Goal: Check status: Check status

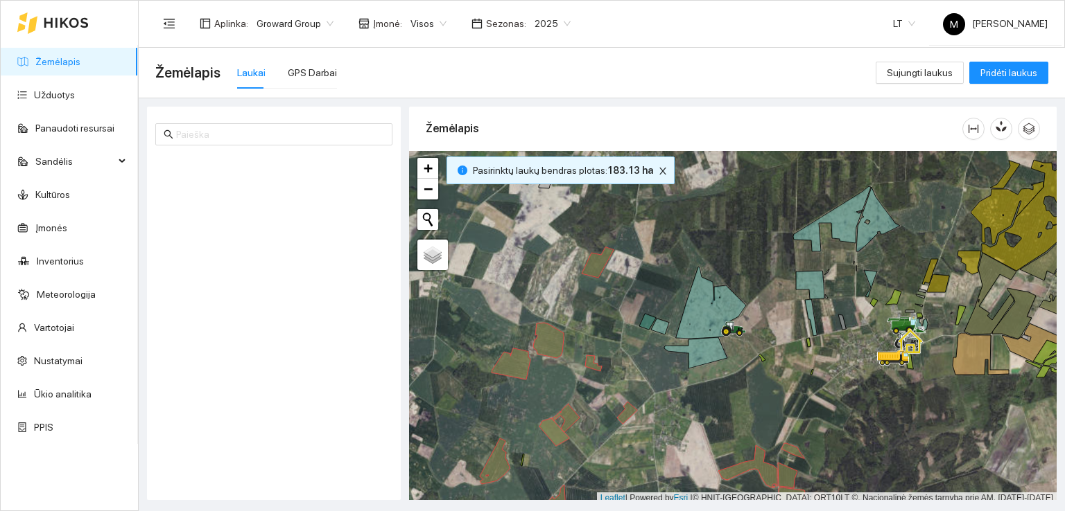
scroll to position [3, 0]
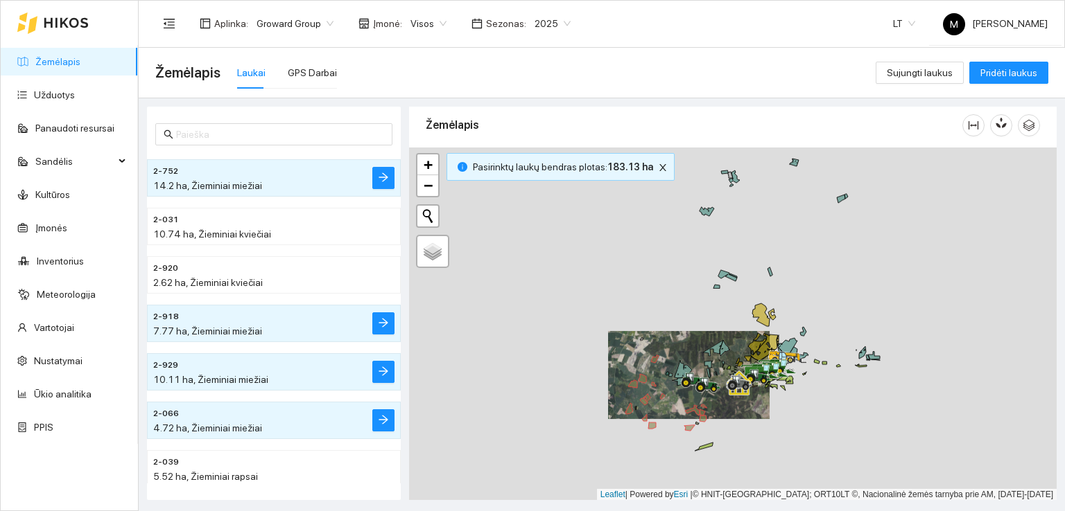
drag, startPoint x: 684, startPoint y: 446, endPoint x: 754, endPoint y: 333, distance: 133.5
click at [753, 334] on div at bounding box center [732, 324] width 647 height 353
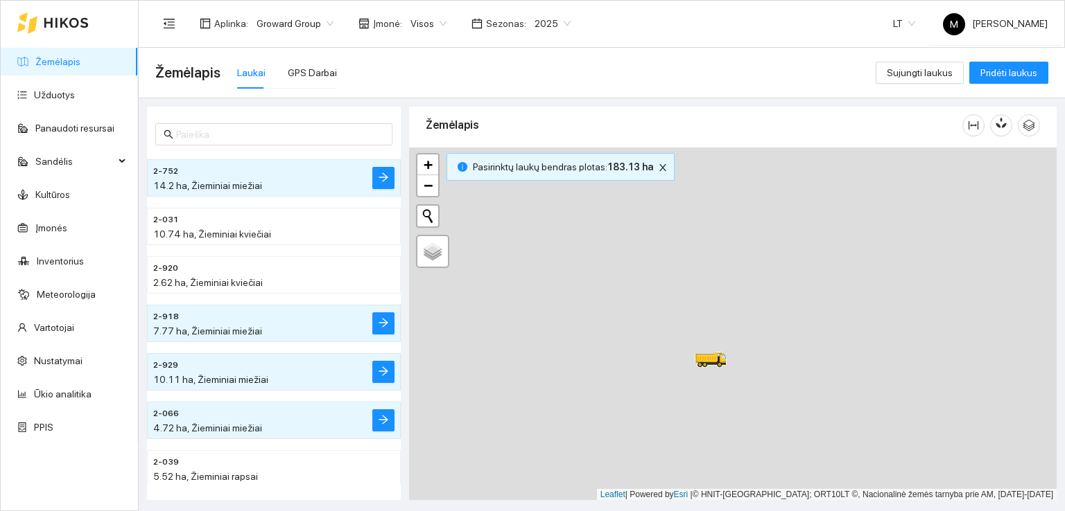
drag, startPoint x: 649, startPoint y: 407, endPoint x: 738, endPoint y: 315, distance: 127.9
click at [738, 316] on div at bounding box center [732, 324] width 647 height 353
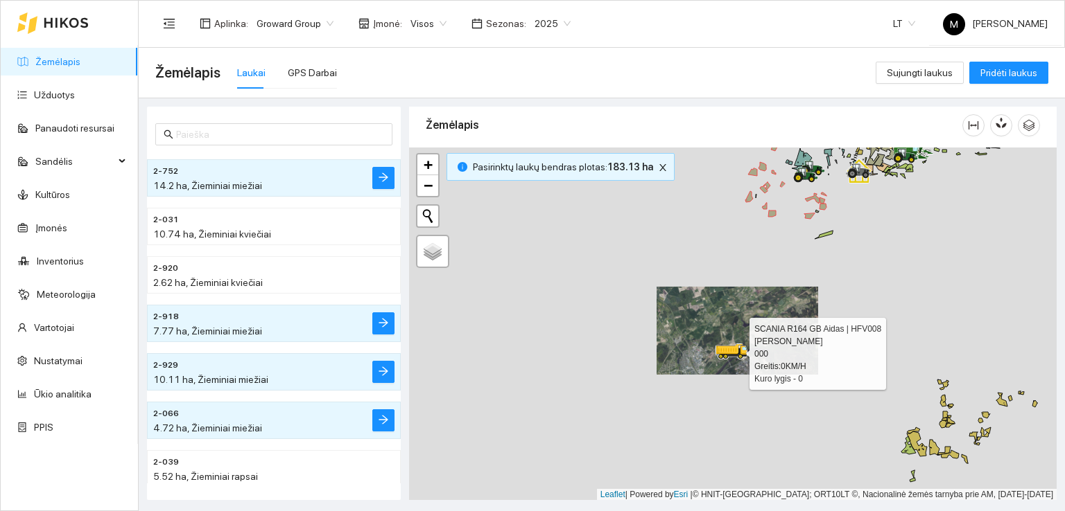
drag, startPoint x: 708, startPoint y: 414, endPoint x: 738, endPoint y: 335, distance: 84.4
click at [737, 342] on div at bounding box center [731, 352] width 25 height 21
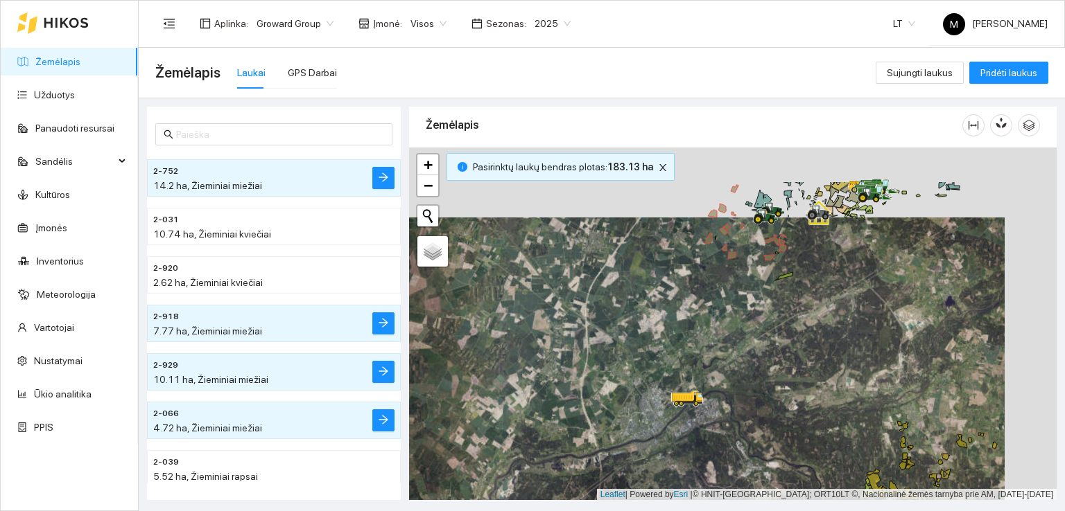
drag, startPoint x: 831, startPoint y: 253, endPoint x: 751, endPoint y: 358, distance: 132.1
click at [751, 358] on div at bounding box center [732, 324] width 647 height 353
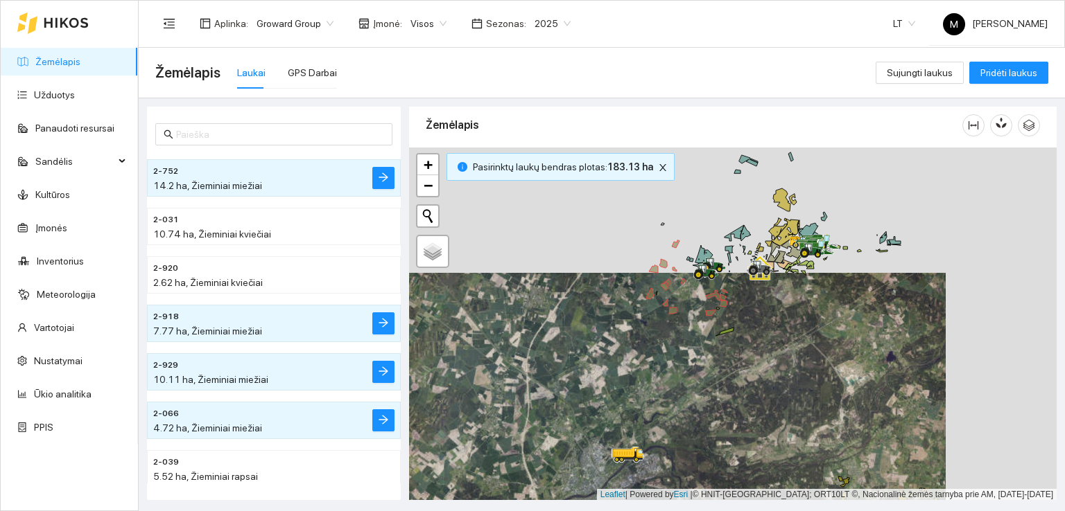
drag, startPoint x: 762, startPoint y: 318, endPoint x: 732, endPoint y: 358, distance: 50.5
click at [732, 358] on div at bounding box center [732, 324] width 647 height 353
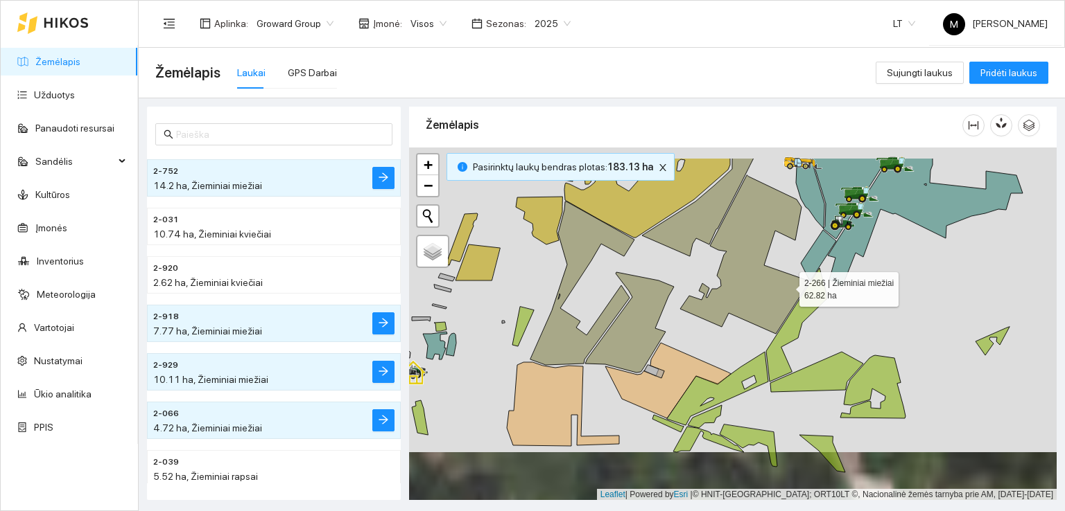
drag, startPoint x: 788, startPoint y: 269, endPoint x: 786, endPoint y: 325, distance: 56.2
click at [786, 325] on icon at bounding box center [744, 254] width 128 height 159
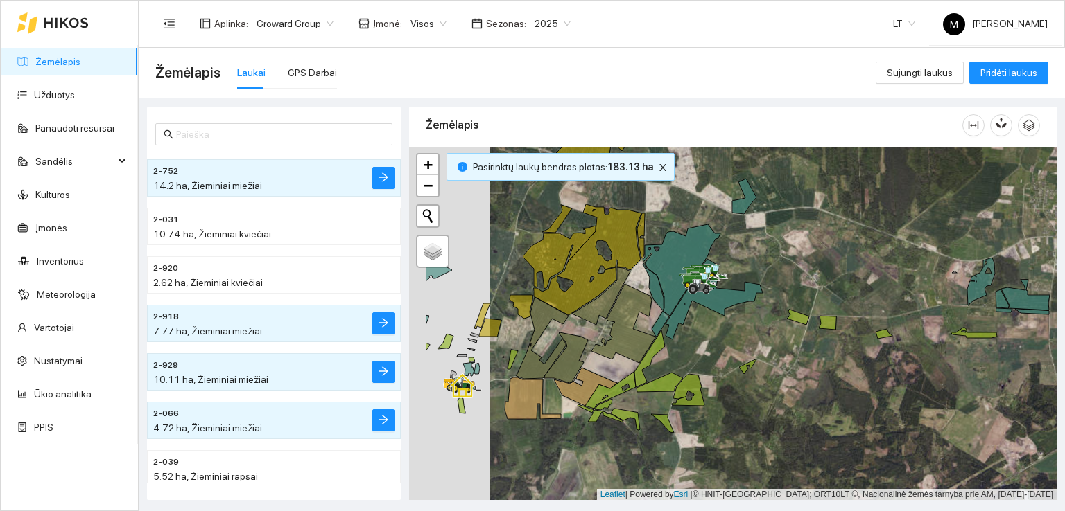
drag, startPoint x: 546, startPoint y: 328, endPoint x: 712, endPoint y: 326, distance: 166.3
click at [712, 326] on div at bounding box center [732, 324] width 647 height 353
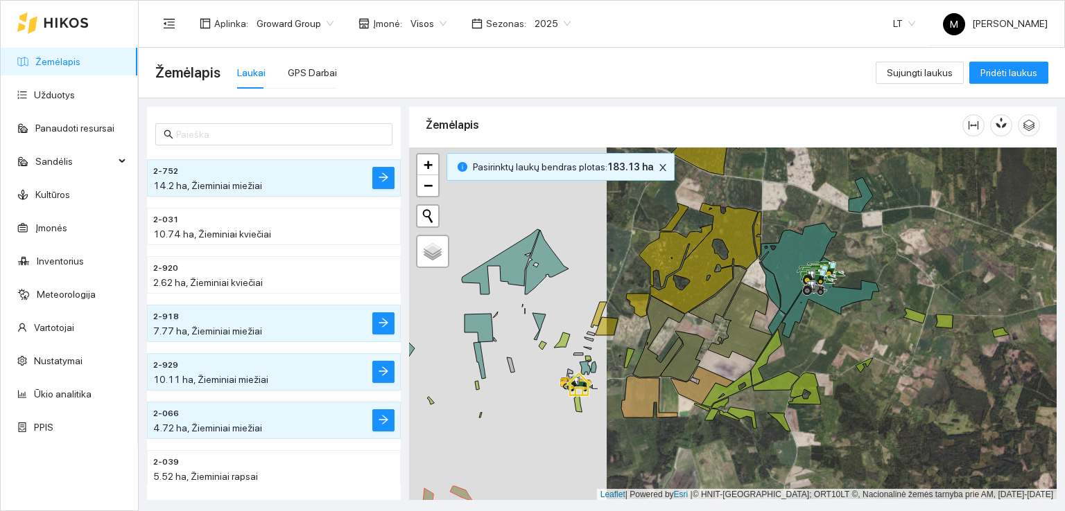
drag, startPoint x: 571, startPoint y: 351, endPoint x: 699, endPoint y: 351, distance: 127.5
click at [699, 351] on div at bounding box center [732, 324] width 647 height 353
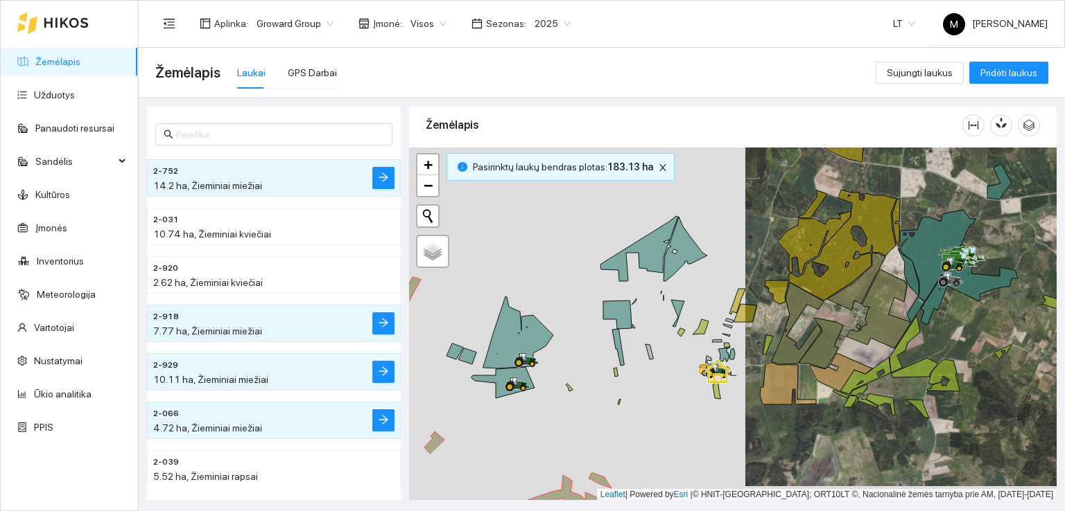
drag, startPoint x: 560, startPoint y: 372, endPoint x: 575, endPoint y: 354, distance: 23.6
click at [575, 354] on div at bounding box center [732, 324] width 647 height 353
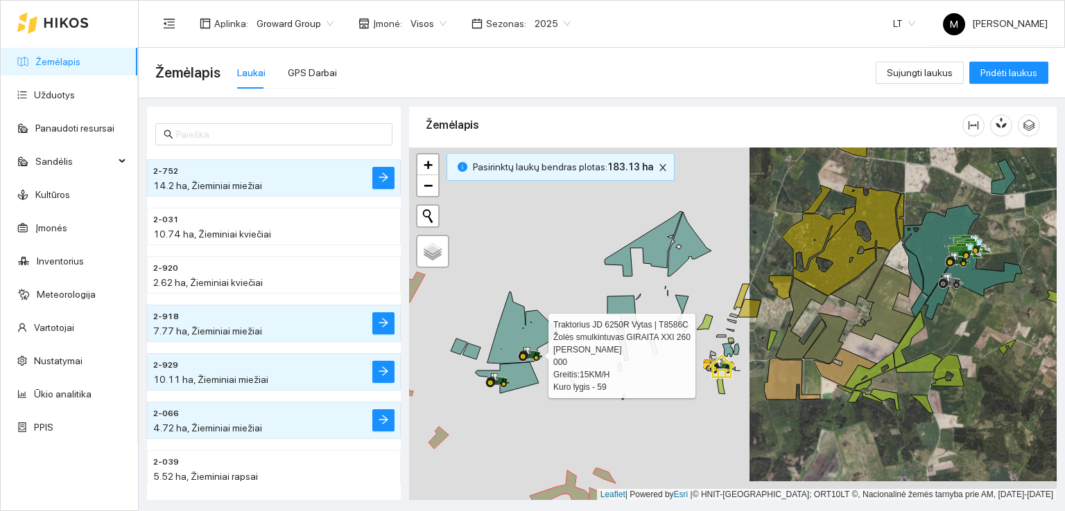
click at [530, 354] on icon at bounding box center [527, 351] width 7 height 8
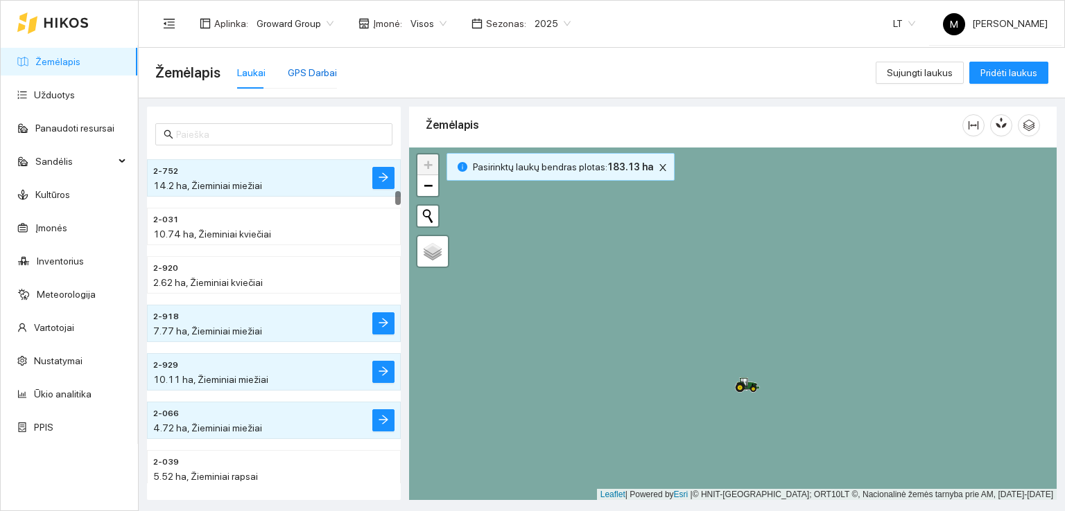
click at [323, 72] on div "GPS Darbai" at bounding box center [312, 72] width 49 height 15
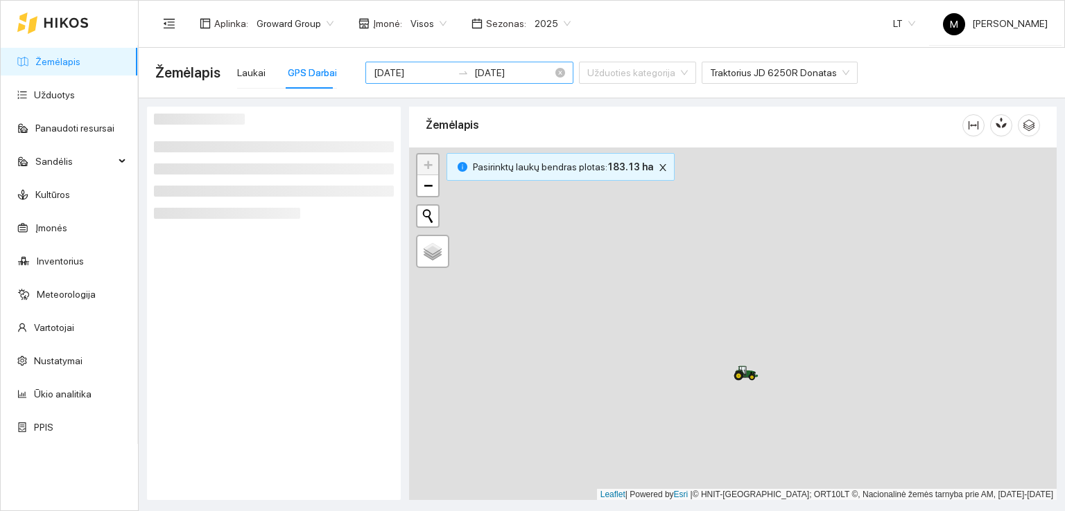
click at [396, 77] on input "[DATE]" at bounding box center [413, 72] width 78 height 15
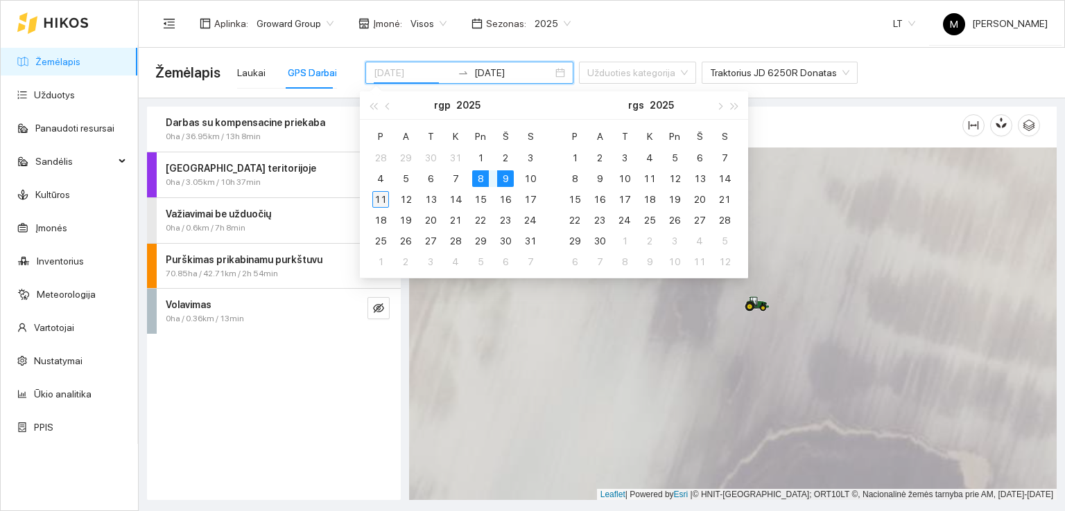
type input "[DATE]"
click at [378, 199] on div "11" at bounding box center [380, 199] width 17 height 17
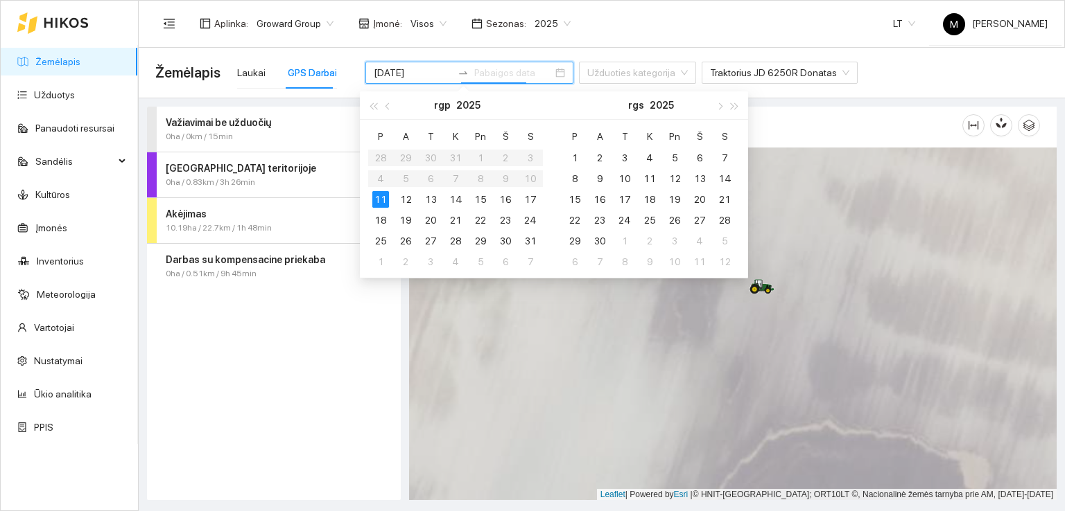
type input "[DATE]"
click at [383, 197] on div "11" at bounding box center [380, 199] width 17 height 17
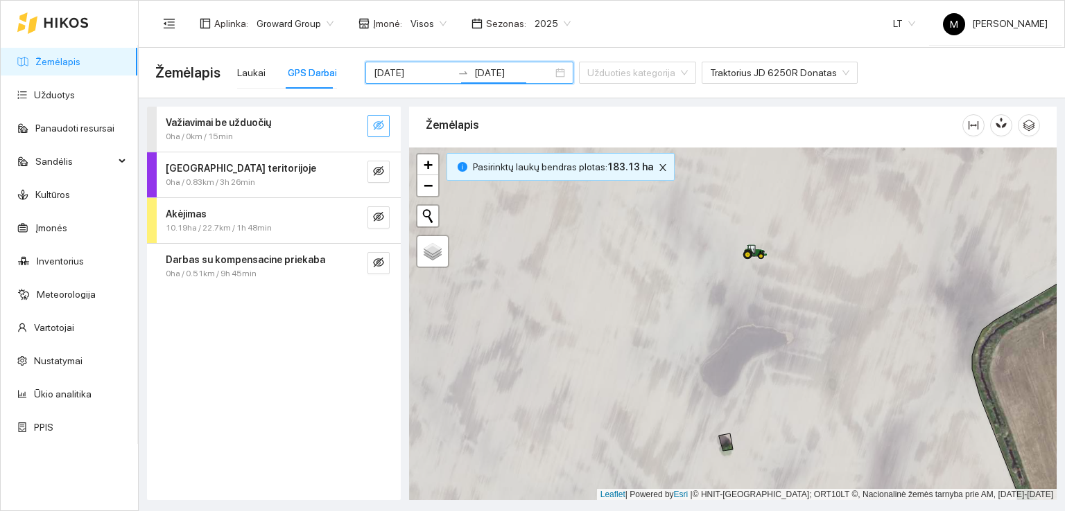
click at [379, 122] on icon "eye-invisible" at bounding box center [378, 126] width 11 height 10
click at [374, 170] on icon "eye-invisible" at bounding box center [378, 171] width 11 height 10
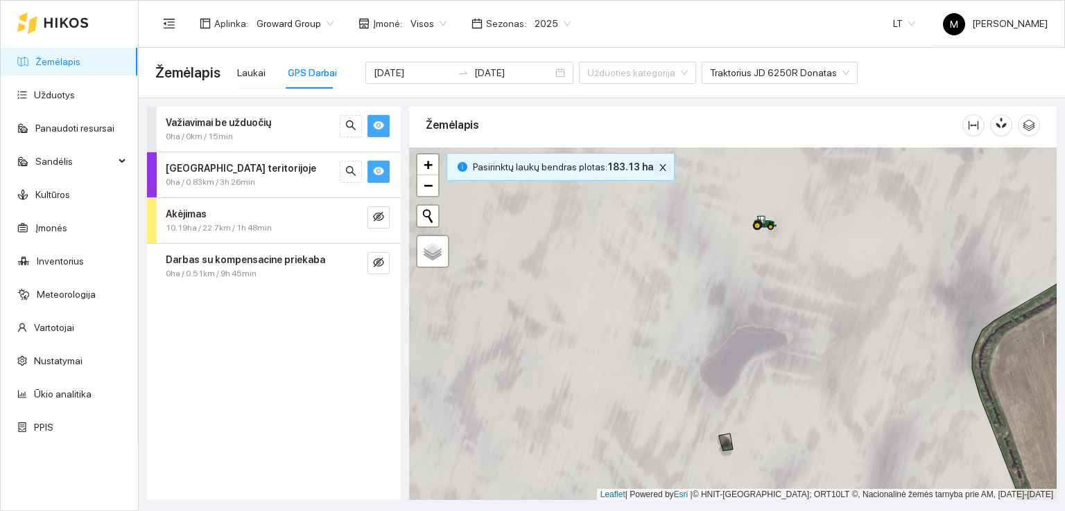
click at [659, 164] on icon "close" at bounding box center [662, 167] width 7 height 7
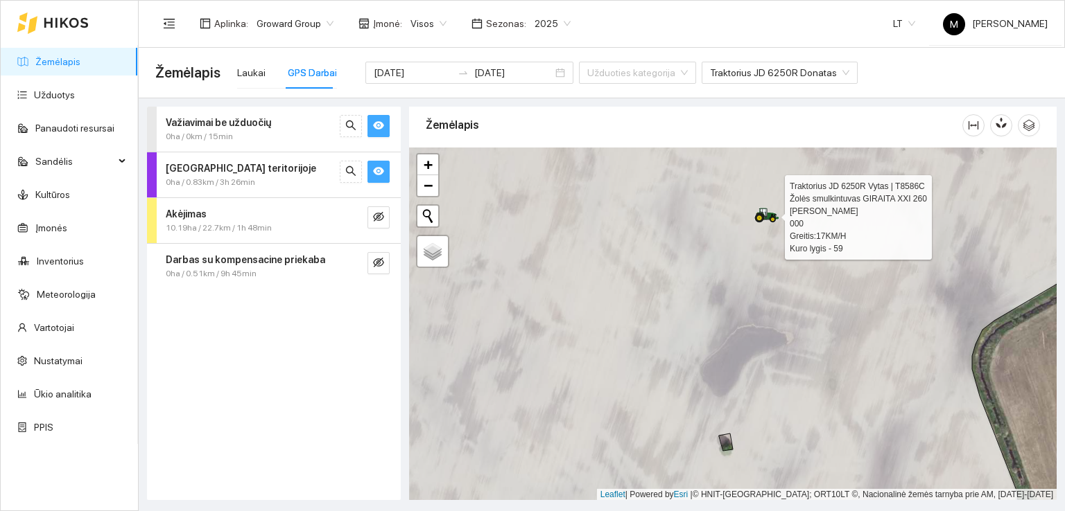
click at [760, 217] on icon at bounding box center [759, 218] width 2 height 2
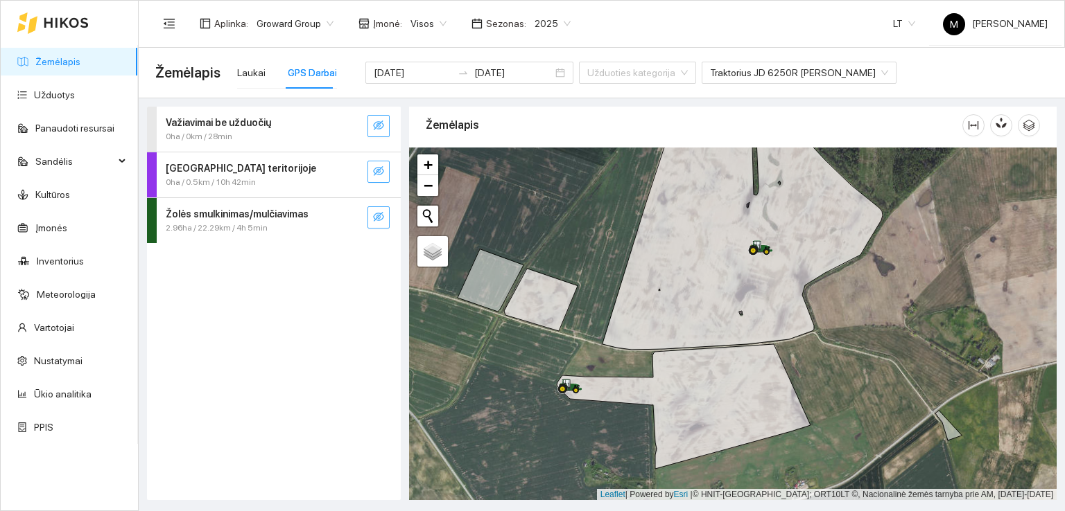
click at [374, 215] on icon "eye-invisible" at bounding box center [378, 216] width 11 height 11
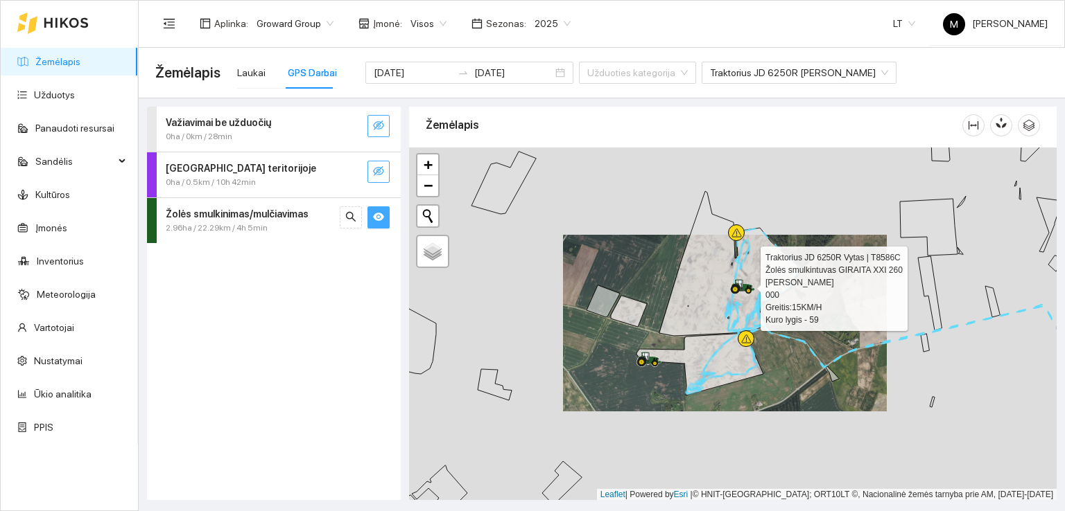
drag, startPoint x: 743, startPoint y: 299, endPoint x: 691, endPoint y: 343, distance: 67.9
click at [730, 311] on div at bounding box center [734, 294] width 8 height 35
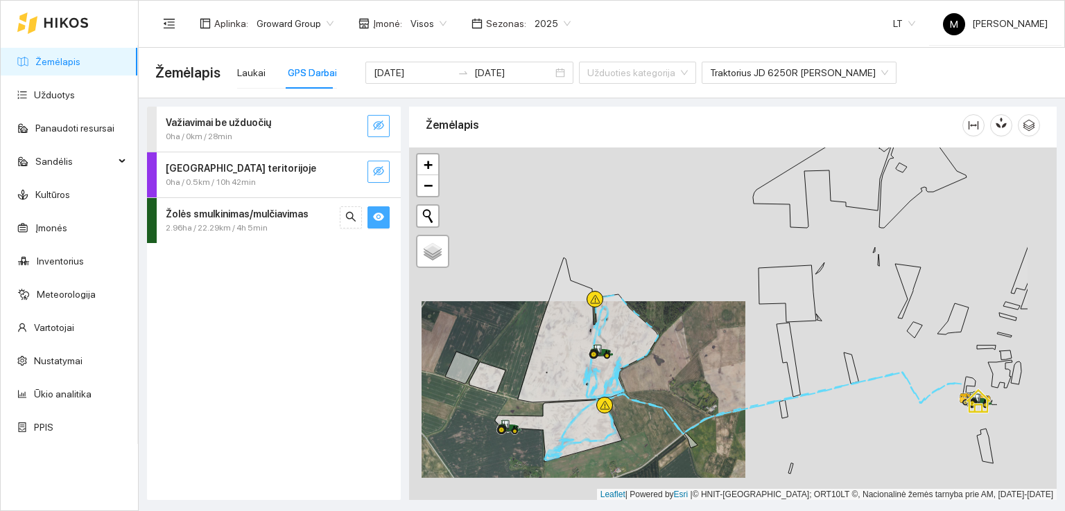
drag, startPoint x: 818, startPoint y: 303, endPoint x: 728, endPoint y: 326, distance: 92.5
click at [728, 326] on div at bounding box center [732, 324] width 647 height 353
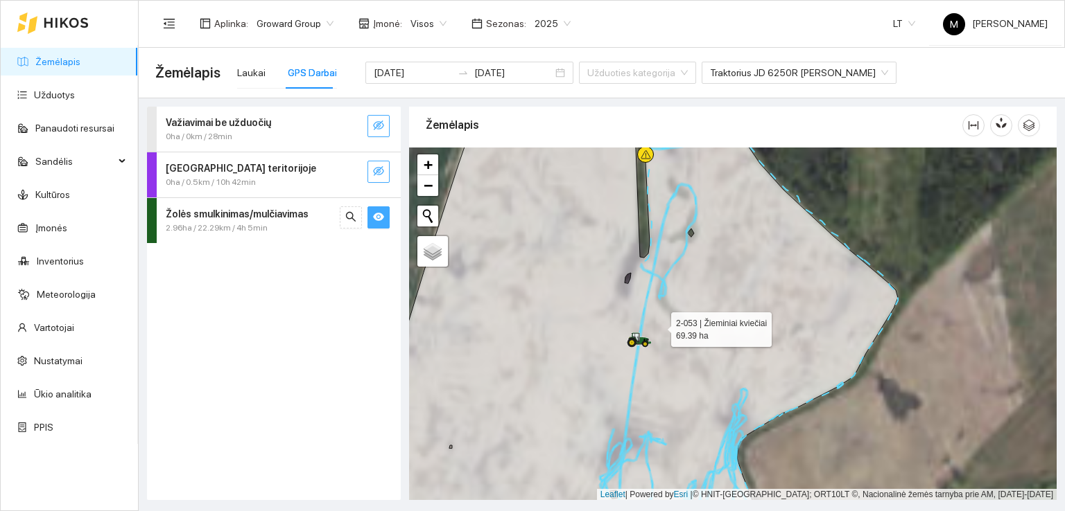
drag, startPoint x: 604, startPoint y: 338, endPoint x: 659, endPoint y: 326, distance: 56.0
click at [659, 326] on icon at bounding box center [647, 313] width 500 height 426
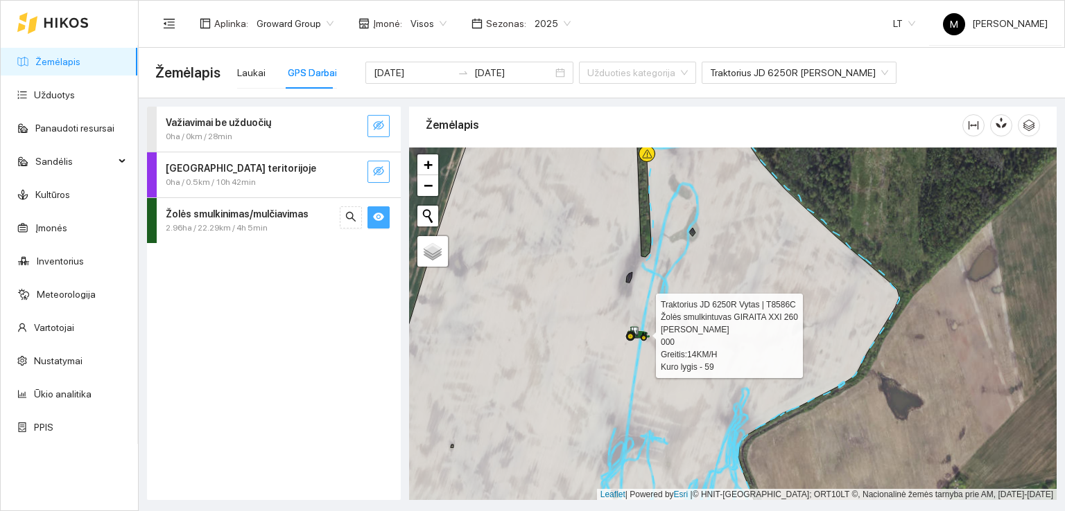
drag, startPoint x: 628, startPoint y: 323, endPoint x: 667, endPoint y: 317, distance: 39.2
click at [633, 324] on div at bounding box center [629, 341] width 8 height 35
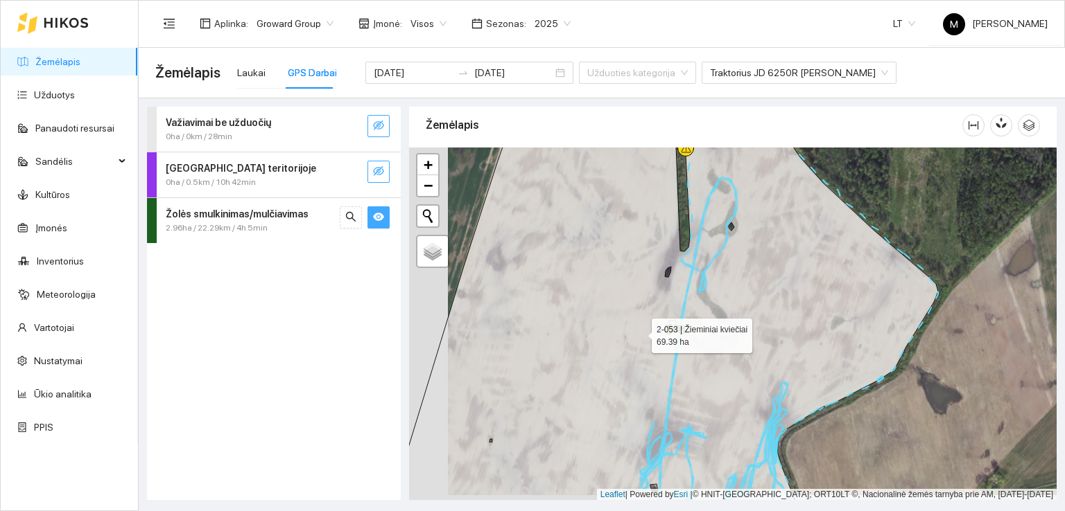
drag, startPoint x: 642, startPoint y: 321, endPoint x: 702, endPoint y: 308, distance: 61.7
click at [702, 308] on icon at bounding box center [659, 325] width 557 height 426
